Goal: Navigation & Orientation: Find specific page/section

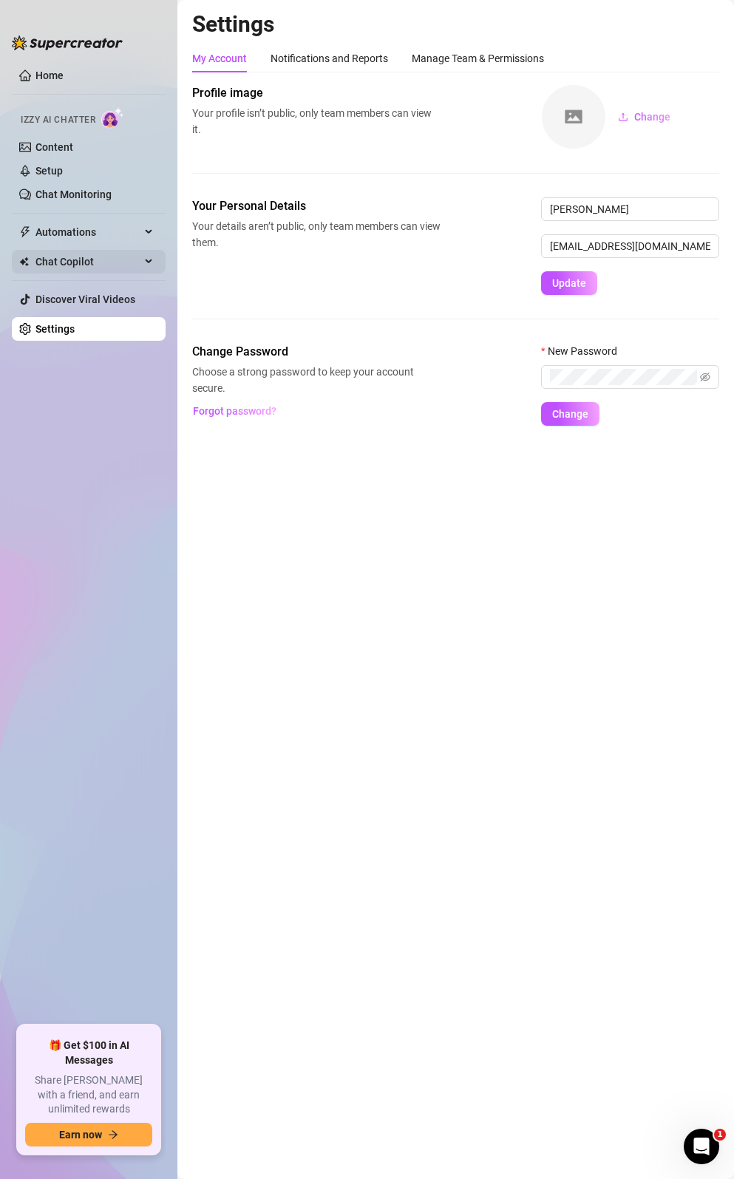
click at [86, 261] on span "Chat Copilot" at bounding box center [87, 262] width 105 height 24
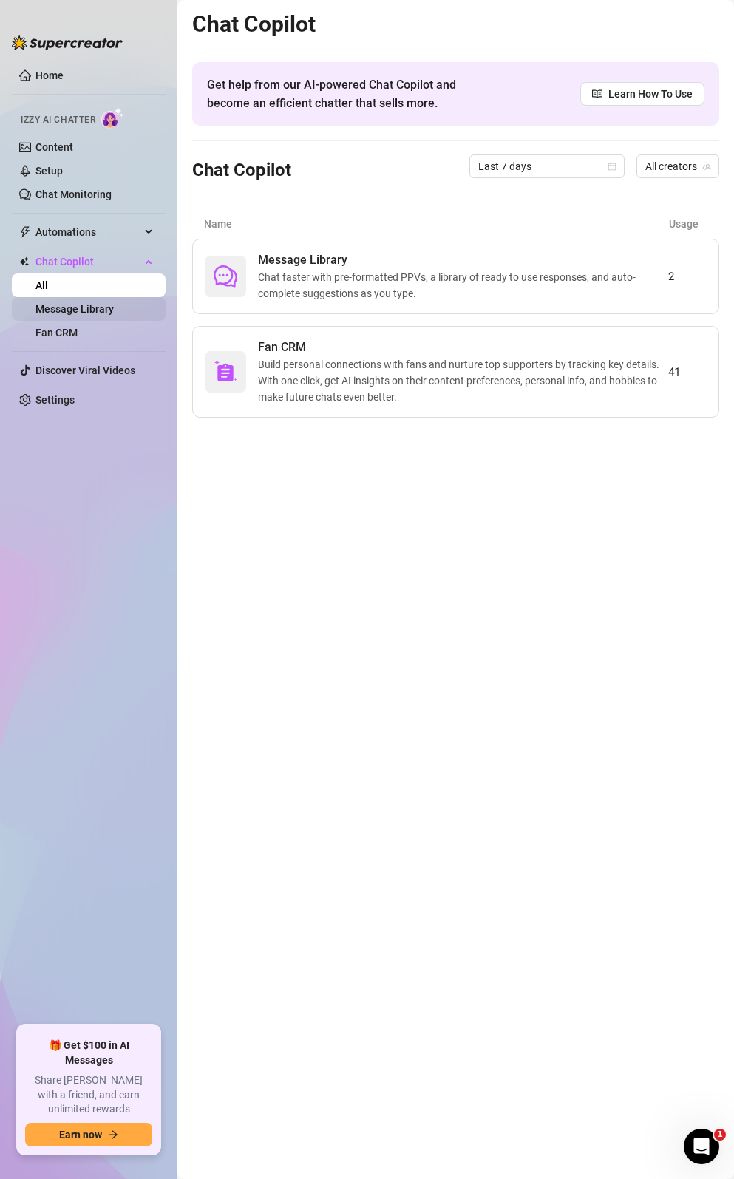
click at [98, 315] on link "Message Library" at bounding box center [74, 309] width 78 height 12
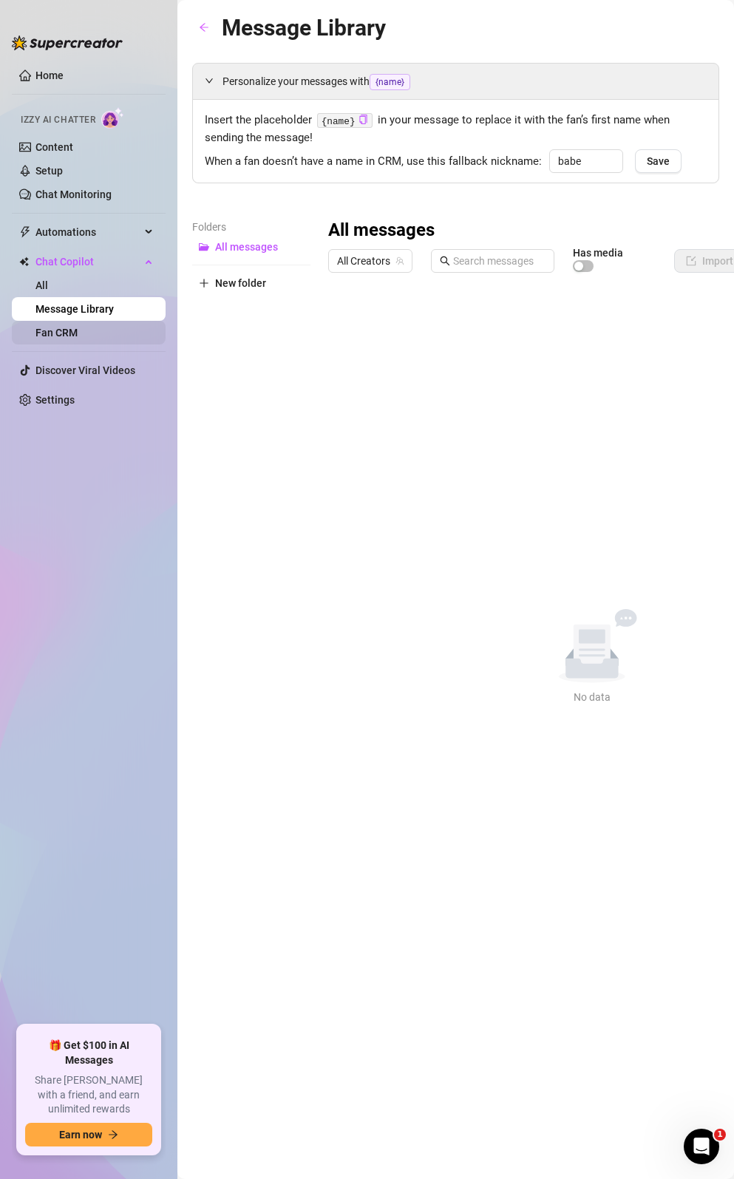
click at [78, 336] on link "Fan CRM" at bounding box center [56, 333] width 42 height 12
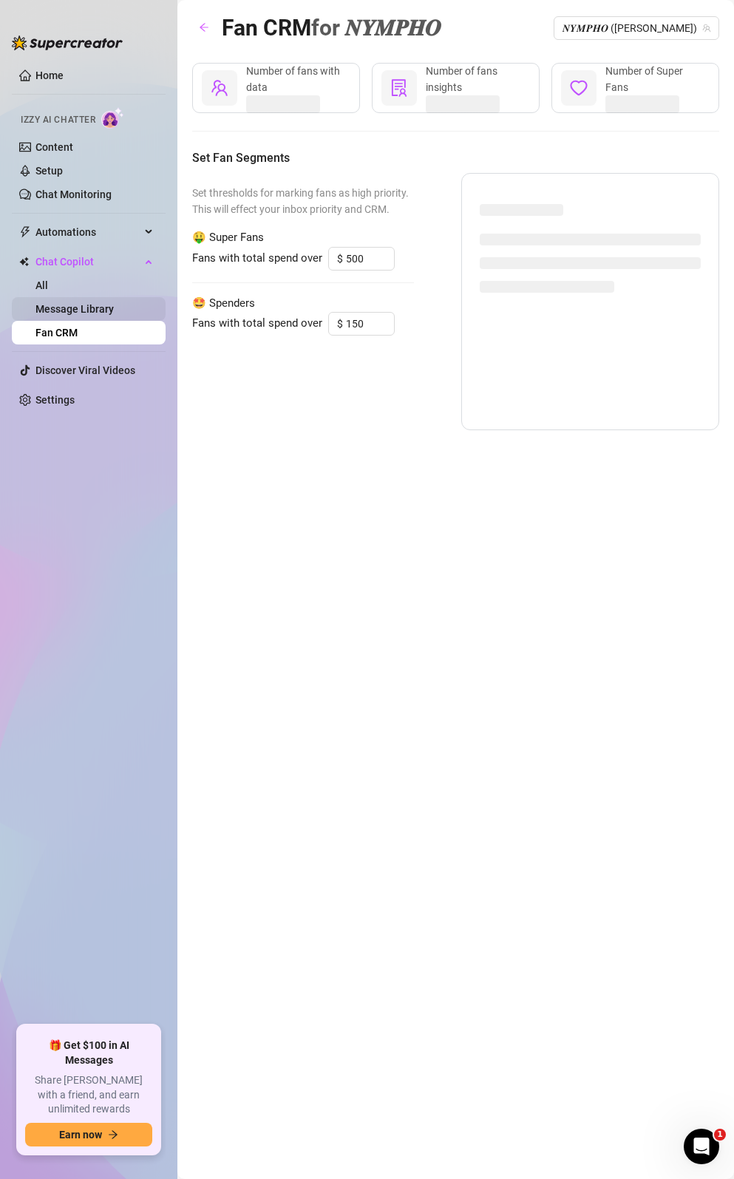
click at [78, 303] on link "Message Library" at bounding box center [74, 309] width 78 height 12
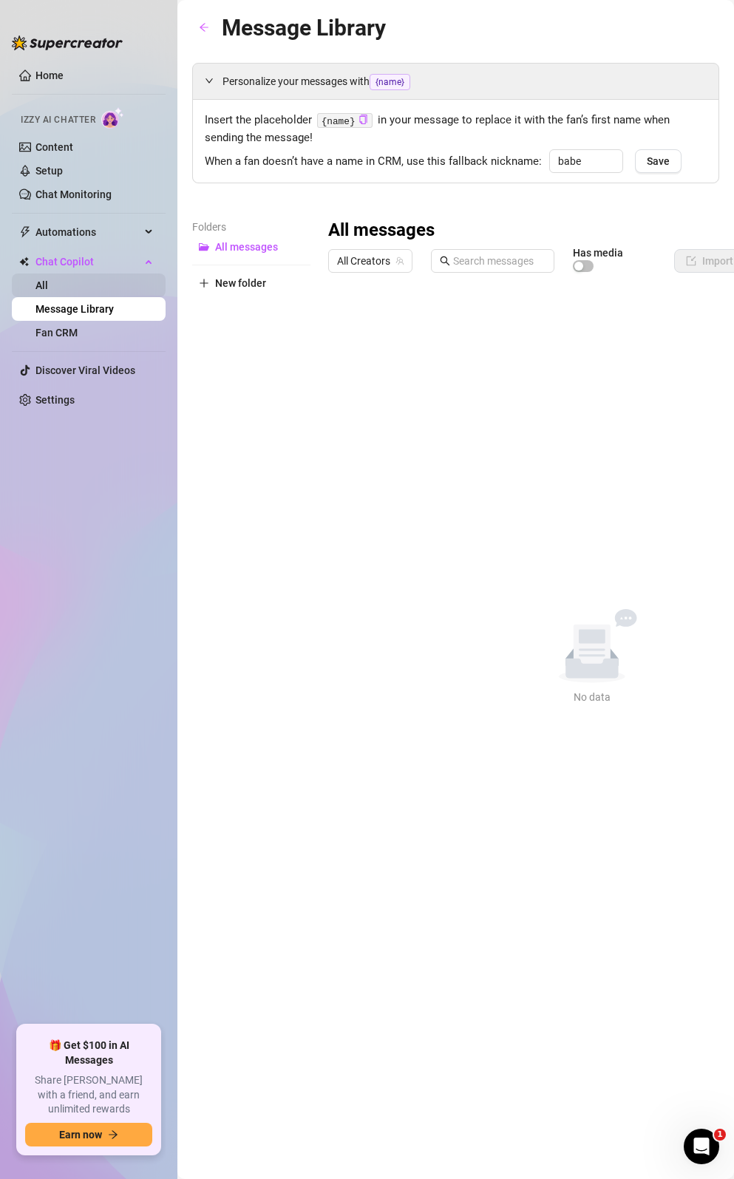
click at [48, 280] on link "All" at bounding box center [41, 286] width 13 height 12
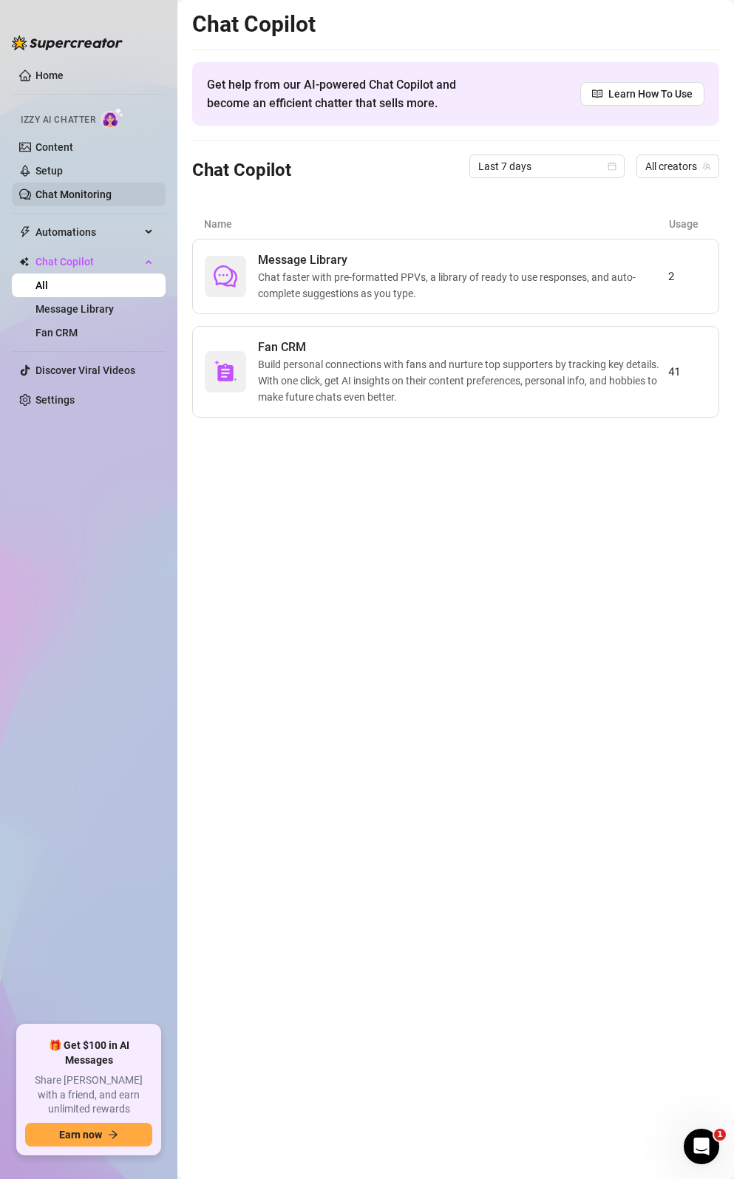
click at [78, 189] on link "Chat Monitoring" at bounding box center [73, 195] width 76 height 12
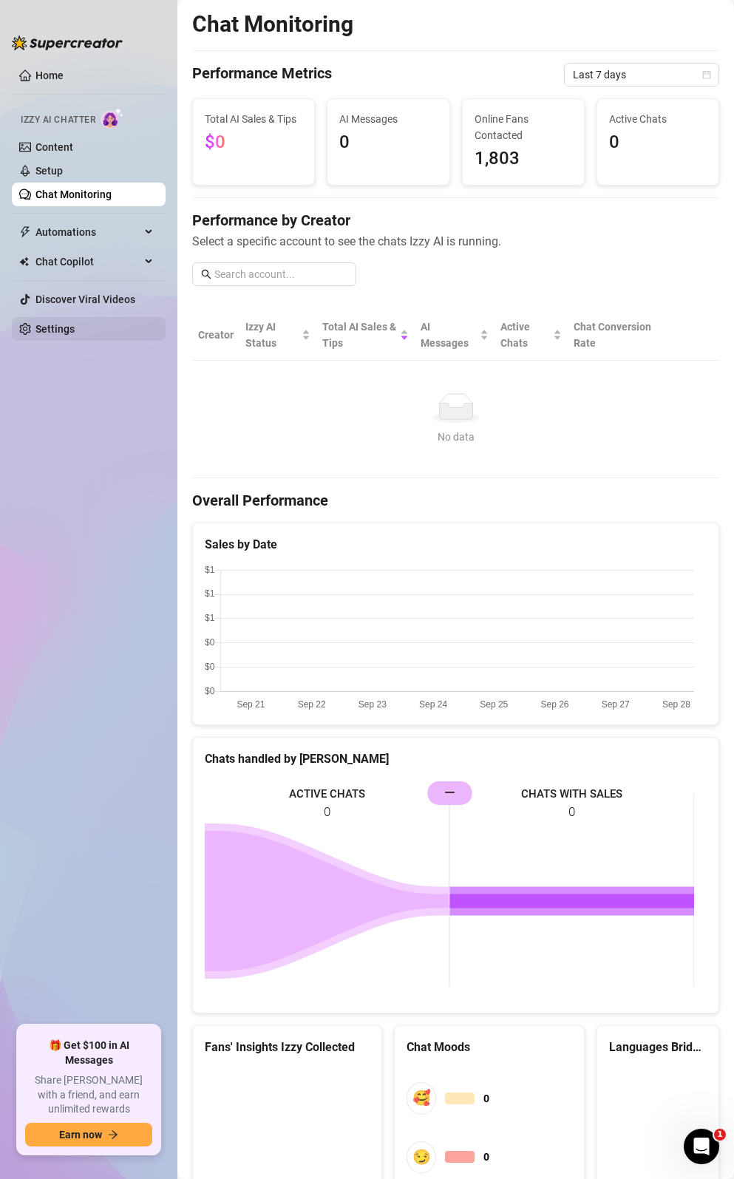
click at [67, 335] on link "Settings" at bounding box center [54, 329] width 39 height 12
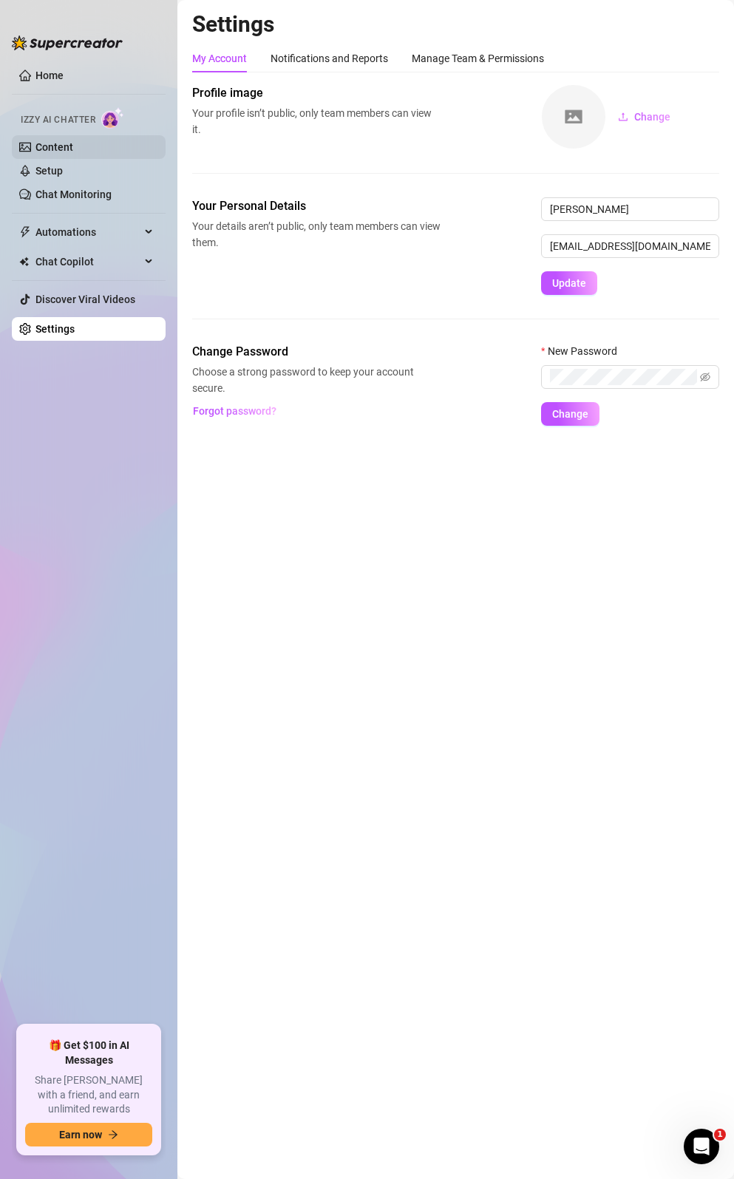
click at [37, 146] on link "Content" at bounding box center [54, 147] width 38 height 12
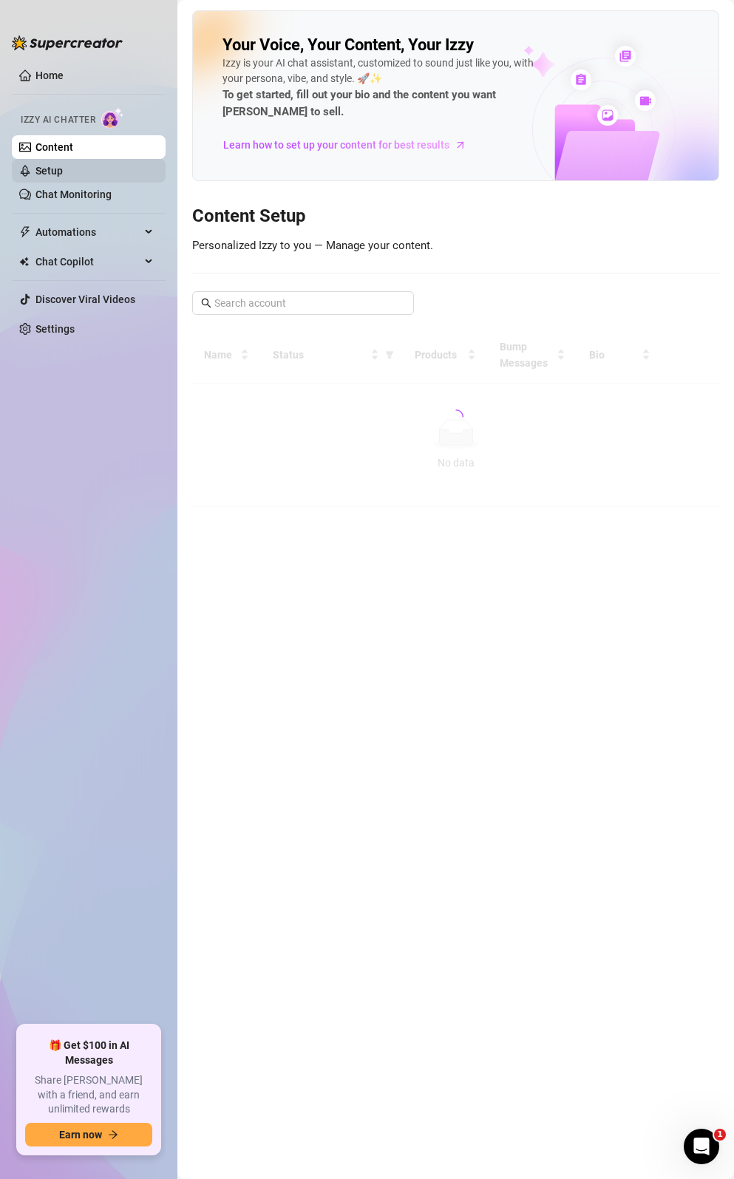
click at [63, 177] on link "Setup" at bounding box center [48, 171] width 27 height 12
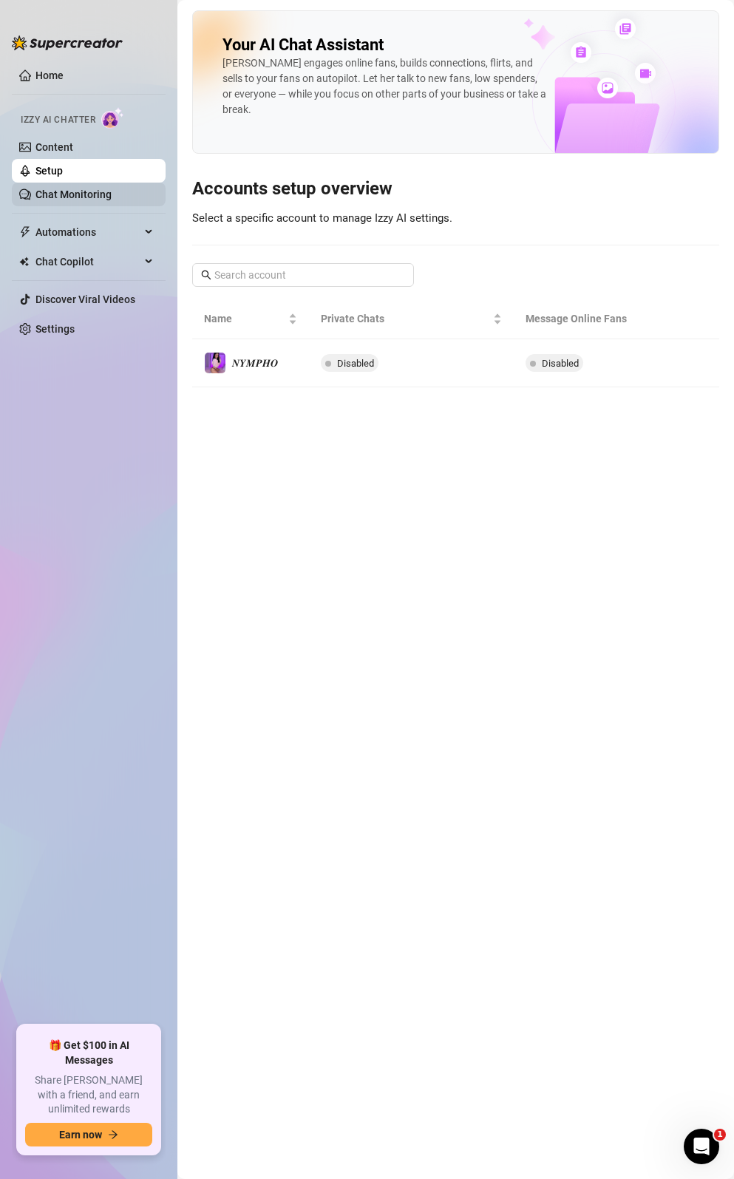
click at [69, 192] on link "Chat Monitoring" at bounding box center [73, 195] width 76 height 12
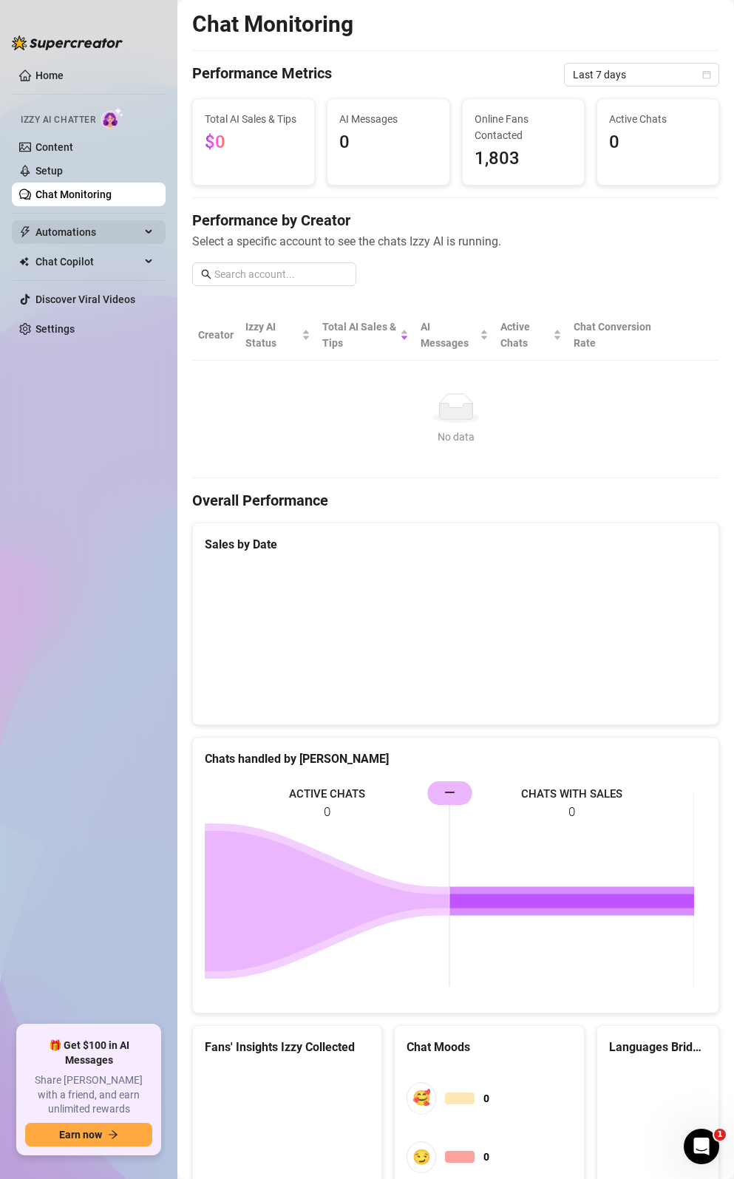
click at [84, 234] on span "Automations" at bounding box center [87, 232] width 105 height 24
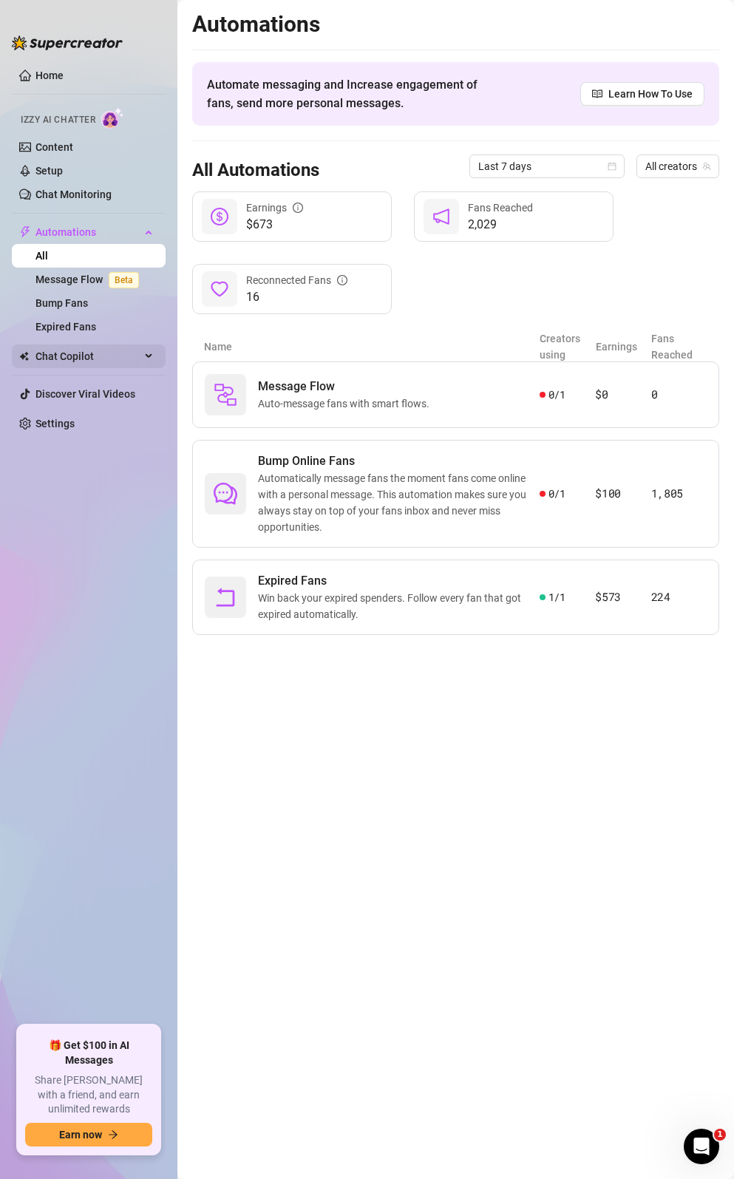
click at [73, 357] on span "Chat Copilot" at bounding box center [87, 357] width 105 height 24
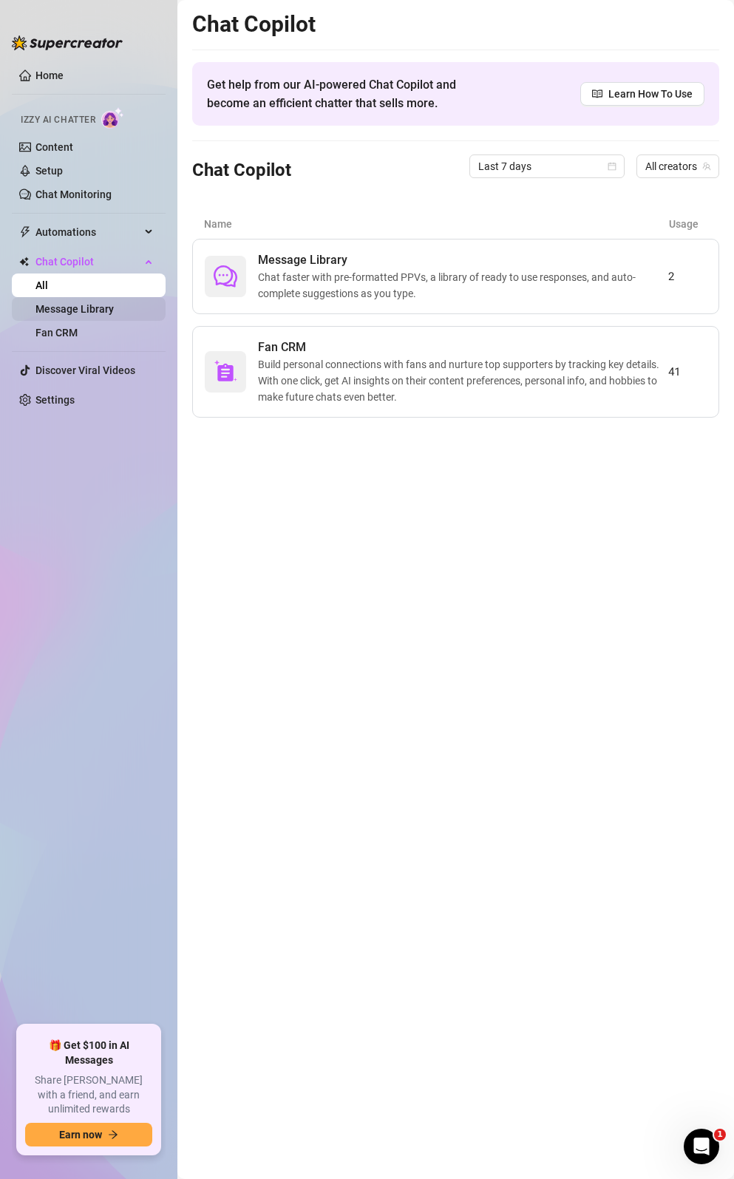
click at [73, 310] on link "Message Library" at bounding box center [74, 309] width 78 height 12
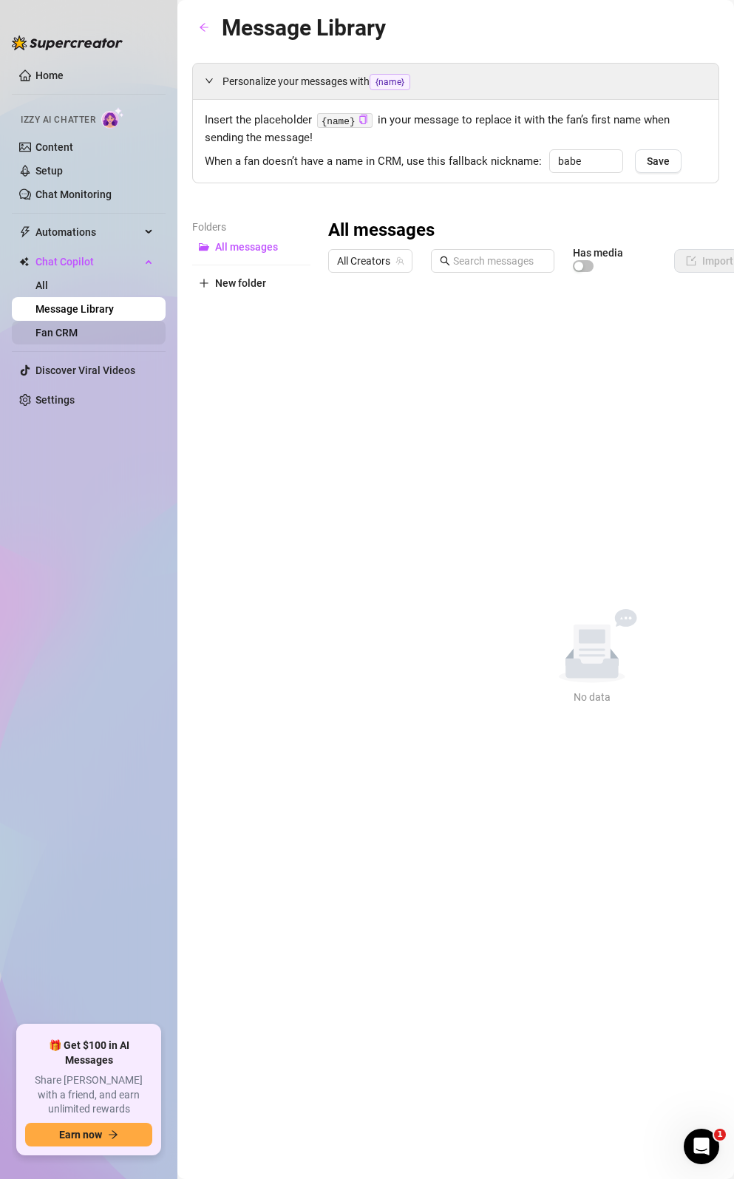
click at [73, 339] on link "Fan CRM" at bounding box center [56, 333] width 42 height 12
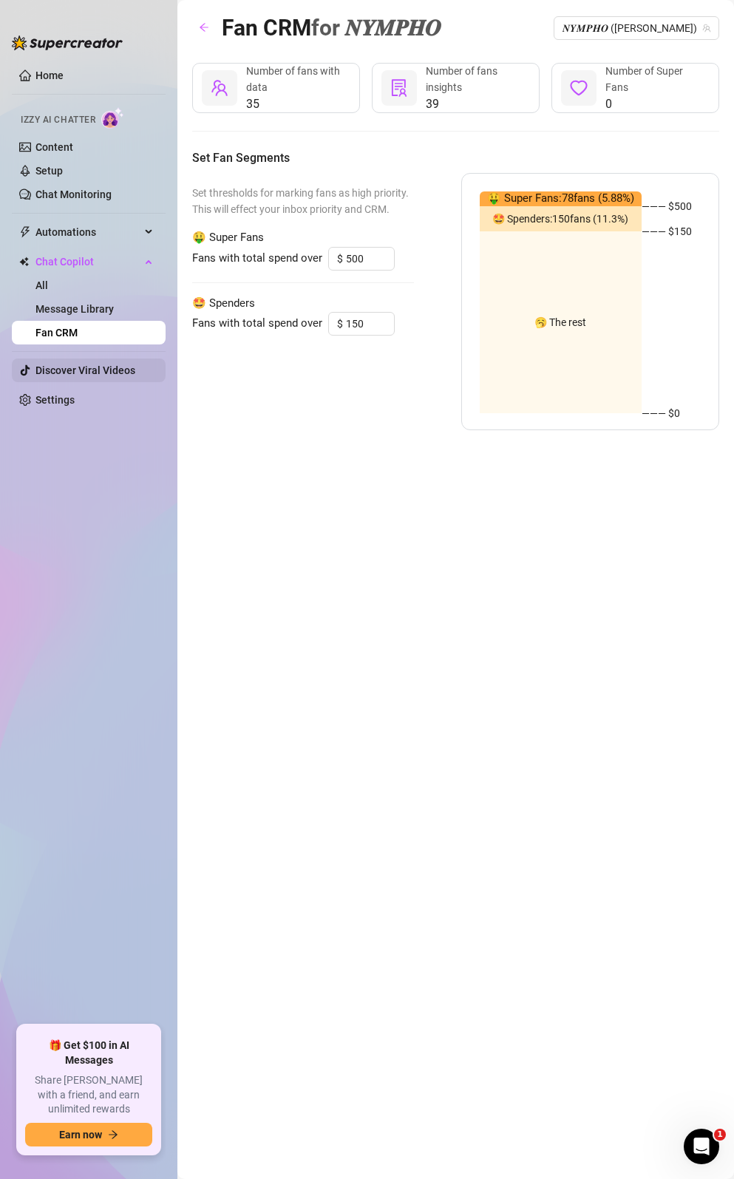
click at [73, 372] on link "Discover Viral Videos" at bounding box center [85, 371] width 100 height 12
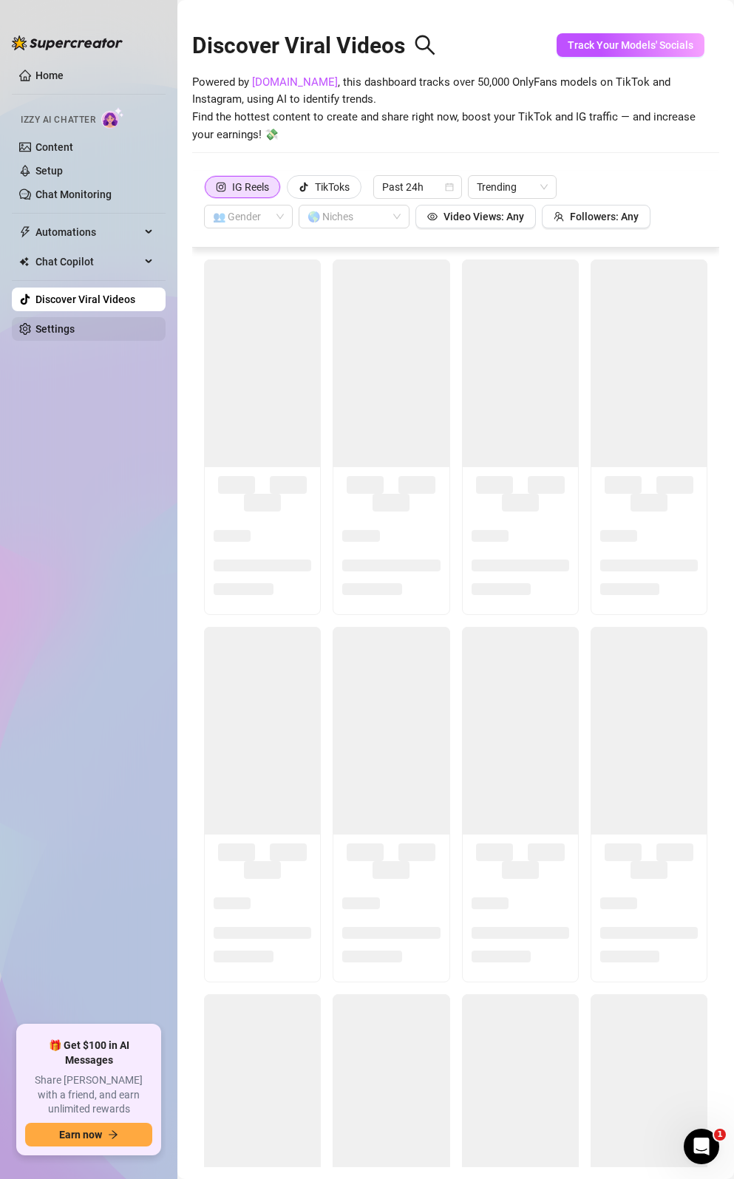
click at [72, 335] on link "Settings" at bounding box center [54, 329] width 39 height 12
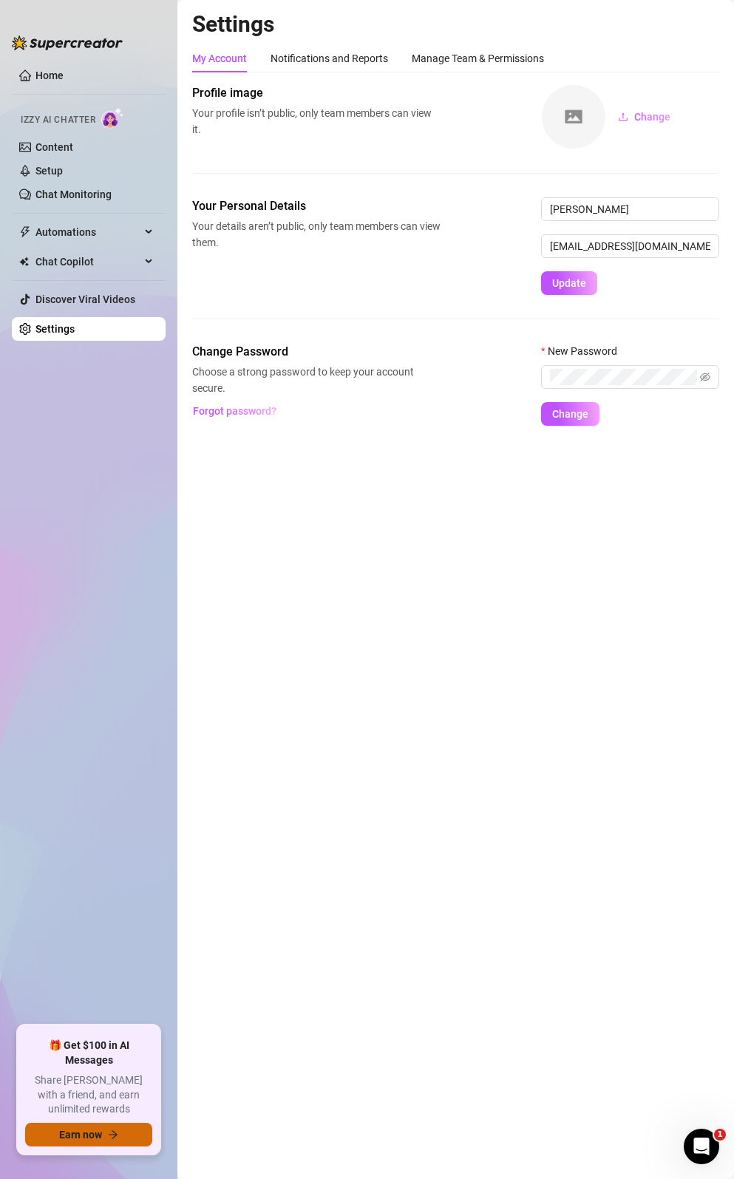
click at [114, 1138] on icon "arrow-right" at bounding box center [113, 1135] width 9 height 8
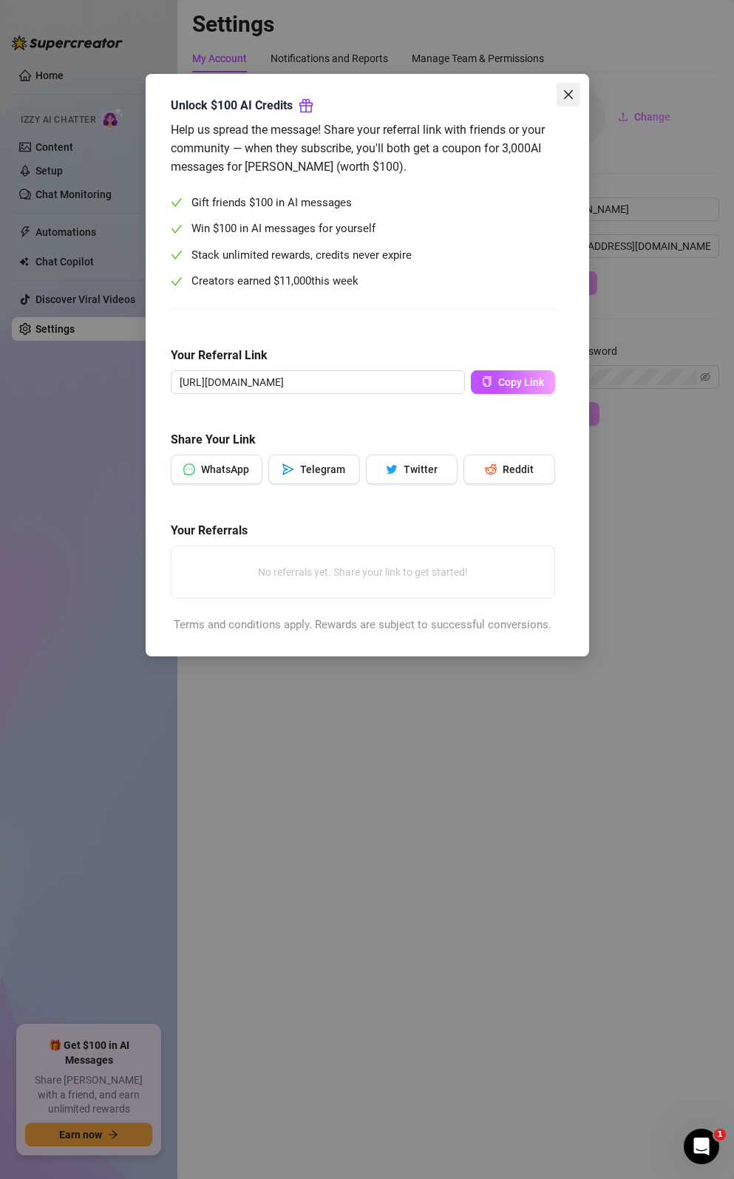
click at [569, 102] on button "Close" at bounding box center [569, 95] width 24 height 24
